Goal: Task Accomplishment & Management: Manage account settings

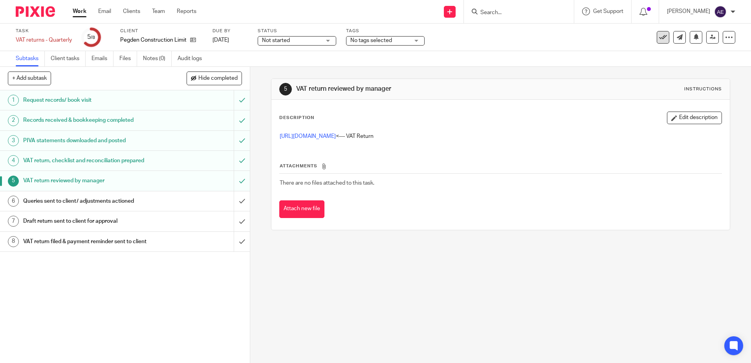
click at [659, 39] on icon at bounding box center [663, 37] width 8 height 8
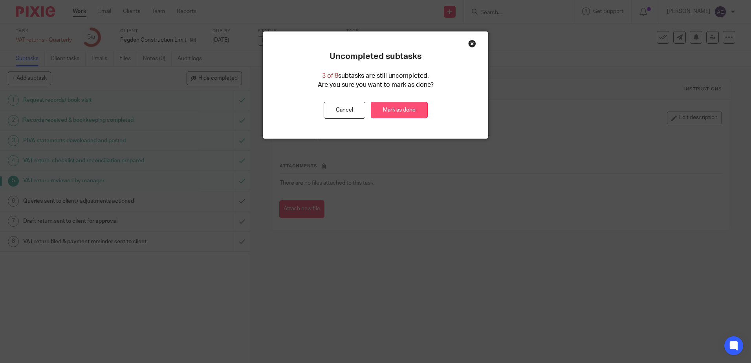
click at [393, 110] on link "Mark as done" at bounding box center [399, 110] width 57 height 17
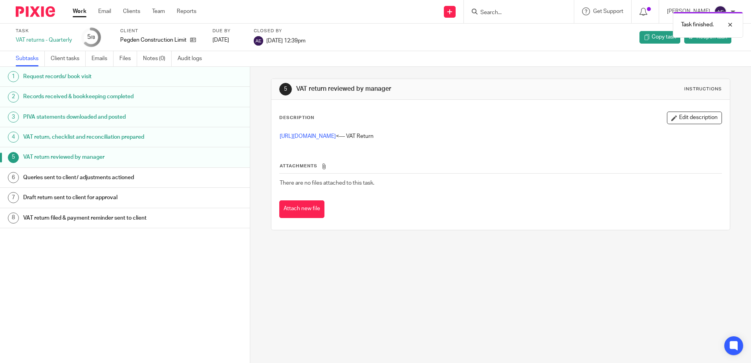
click at [75, 14] on link "Work" at bounding box center [80, 11] width 14 height 8
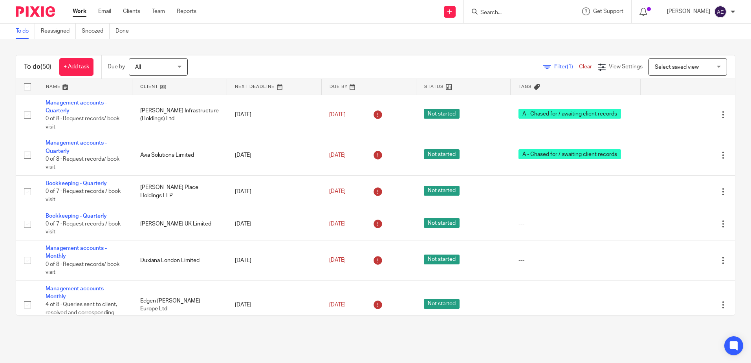
click at [514, 15] on input "Search" at bounding box center [515, 12] width 71 height 7
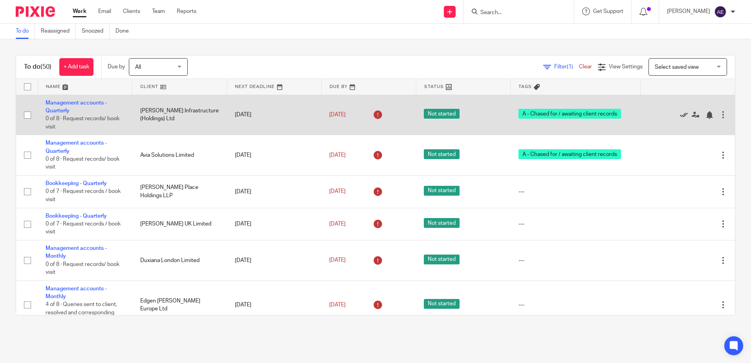
click at [680, 115] on icon at bounding box center [684, 115] width 8 height 8
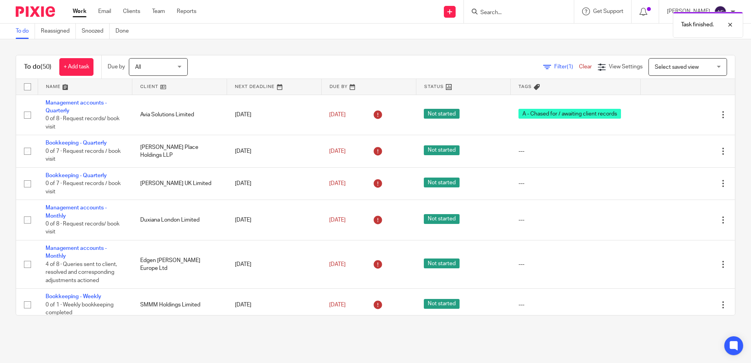
click at [680, 115] on icon at bounding box center [684, 115] width 8 height 8
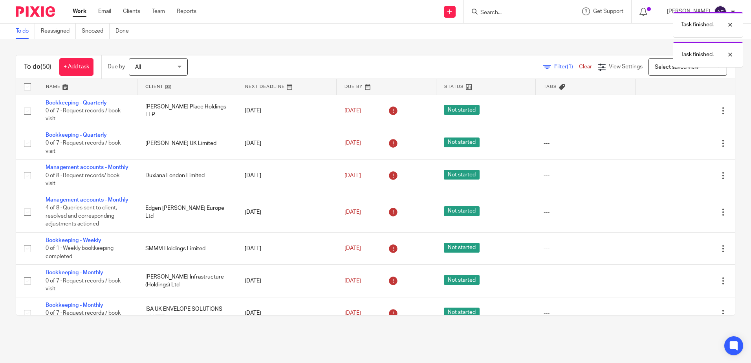
click at [508, 16] on div "Task finished. Task finished." at bounding box center [560, 38] width 368 height 60
click at [503, 10] on div "Task finished. Task finished." at bounding box center [560, 38] width 368 height 60
click at [499, 13] on div "Task finished. Task finished." at bounding box center [560, 38] width 368 height 60
click at [735, 23] on div at bounding box center [724, 24] width 21 height 9
click at [728, 21] on div at bounding box center [724, 24] width 21 height 9
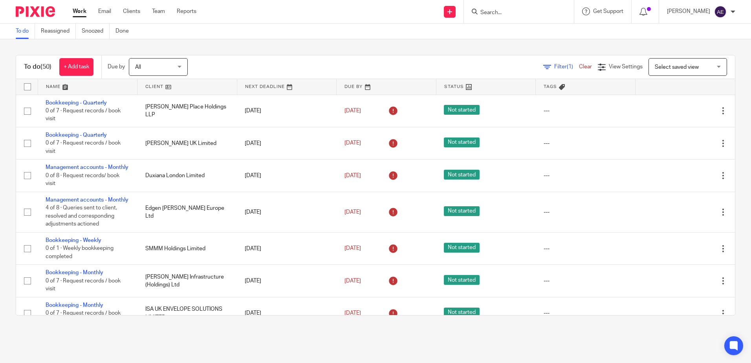
click at [521, 8] on form at bounding box center [522, 12] width 84 height 10
click at [496, 14] on input "Search" at bounding box center [515, 12] width 71 height 7
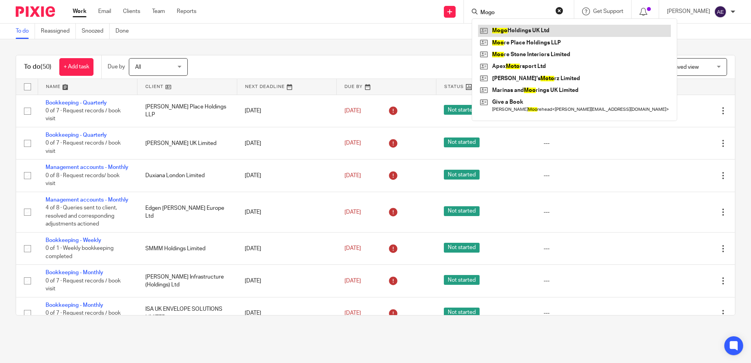
type input "Mogo"
click at [560, 32] on link at bounding box center [574, 31] width 193 height 12
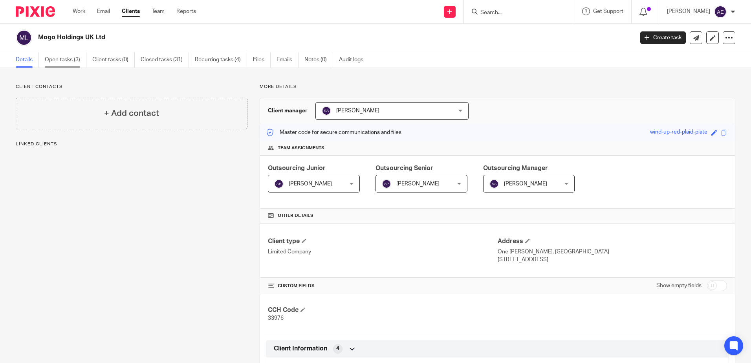
click at [57, 61] on link "Open tasks (3)" at bounding box center [66, 59] width 42 height 15
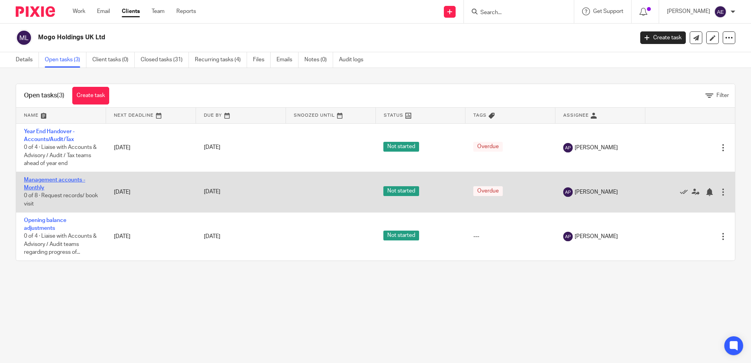
click at [53, 182] on link "Management accounts - Monthly" at bounding box center [54, 183] width 61 height 13
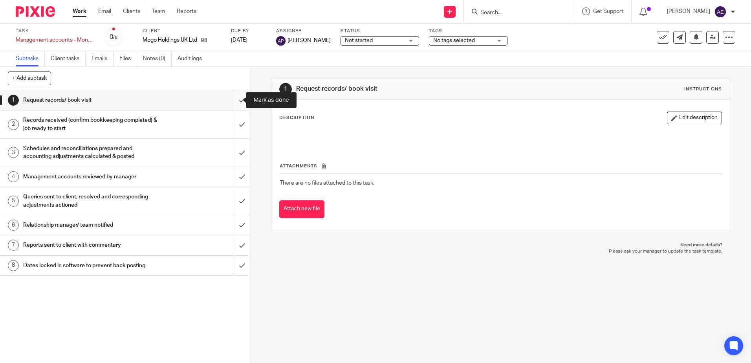
click at [229, 100] on input "submit" at bounding box center [125, 100] width 250 height 20
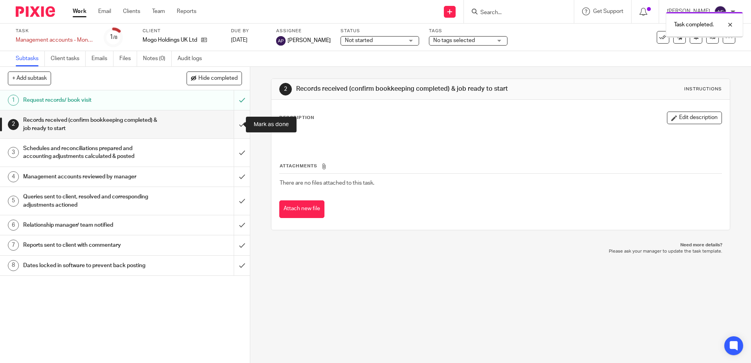
click at [234, 128] on input "submit" at bounding box center [125, 124] width 250 height 28
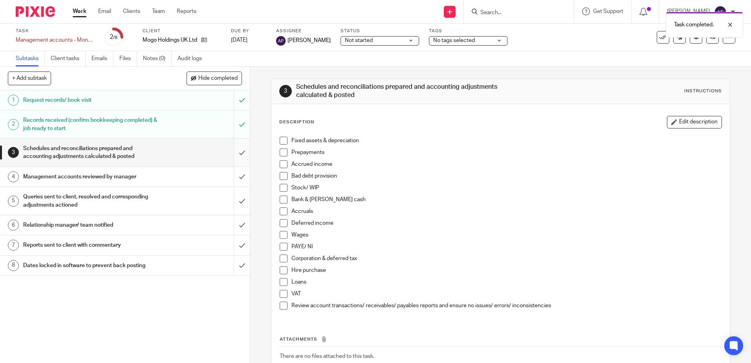
click at [235, 154] on input "submit" at bounding box center [125, 153] width 250 height 28
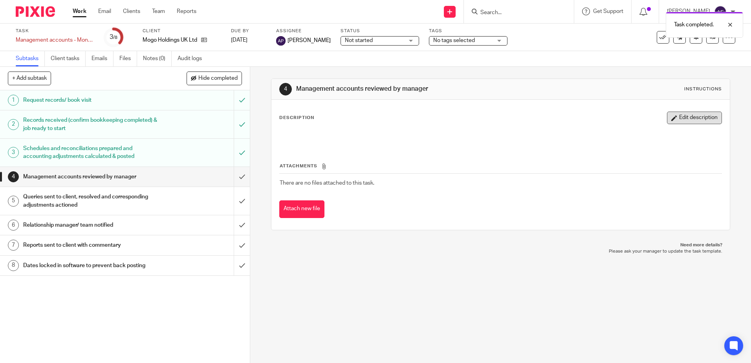
click at [682, 121] on button "Edit description" at bounding box center [694, 118] width 55 height 13
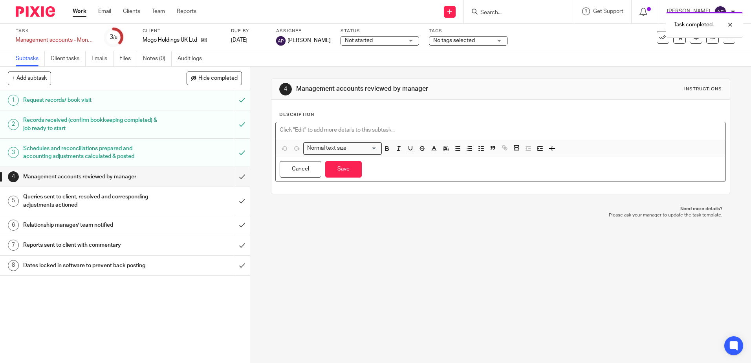
click at [408, 126] on div at bounding box center [501, 131] width 450 height 18
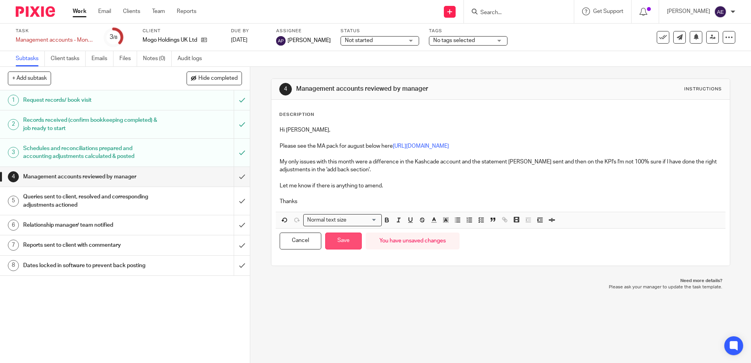
click at [344, 234] on button "Save" at bounding box center [343, 241] width 37 height 17
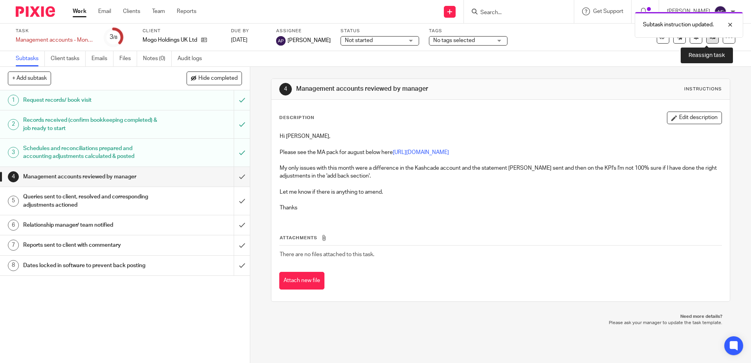
click at [710, 40] on icon at bounding box center [713, 37] width 6 height 6
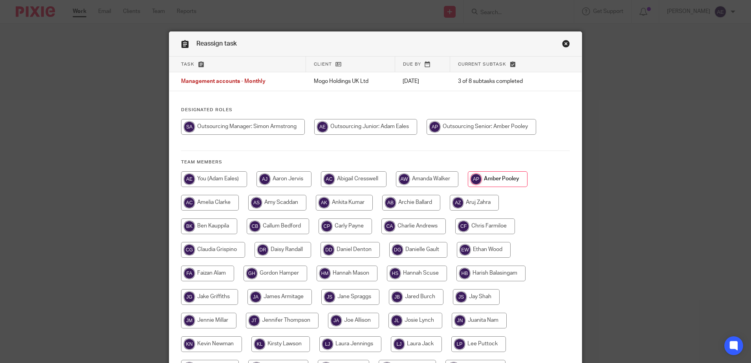
click at [470, 126] on input "radio" at bounding box center [482, 127] width 110 height 16
radio input "true"
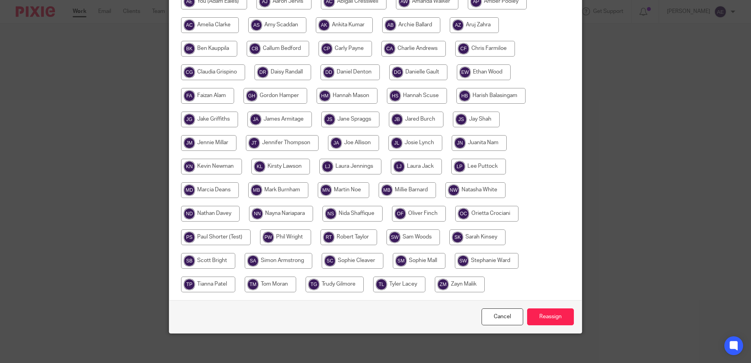
scroll to position [180, 0]
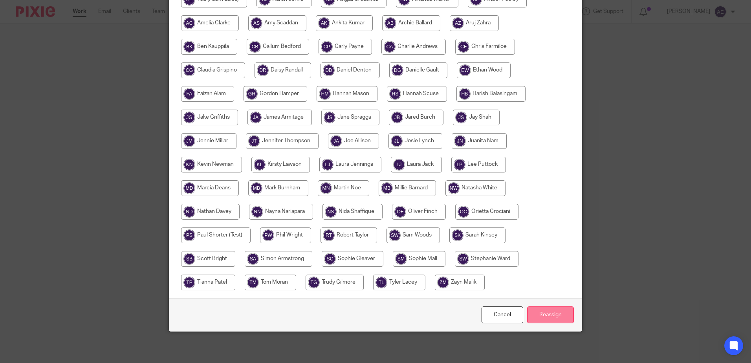
click at [541, 308] on input "Reassign" at bounding box center [550, 314] width 47 height 17
